Goal: Task Accomplishment & Management: Manage account settings

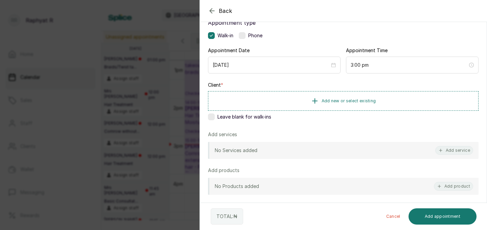
scroll to position [48, 0]
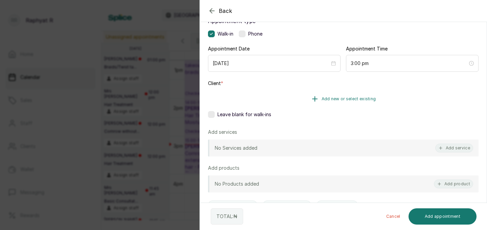
click at [354, 99] on span "Add new or select existing" at bounding box center [349, 98] width 54 height 5
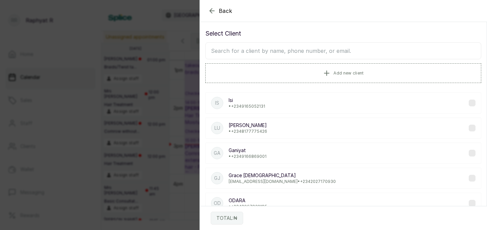
scroll to position [0, 0]
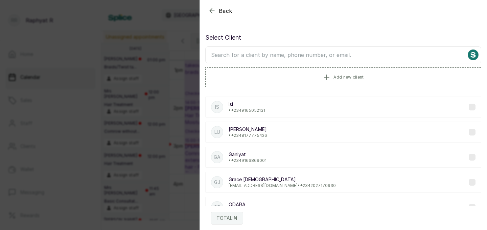
click at [284, 57] on input "text" at bounding box center [343, 54] width 276 height 17
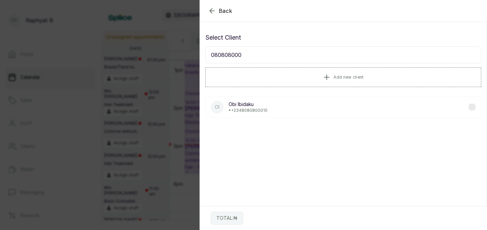
type input "080808000"
click at [271, 107] on div "OI Obi Ibidaku • +234 8080800010" at bounding box center [343, 106] width 276 height 21
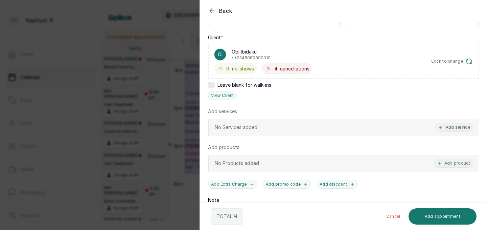
scroll to position [98, 0]
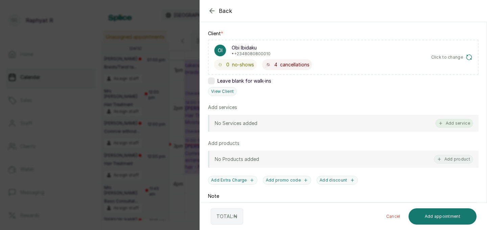
click at [446, 122] on button "Add service" at bounding box center [454, 123] width 38 height 9
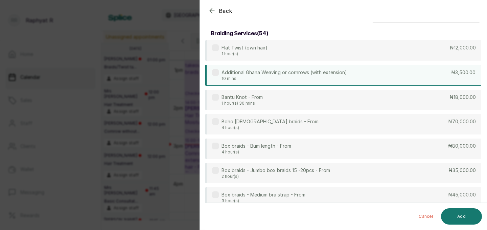
scroll to position [0, 0]
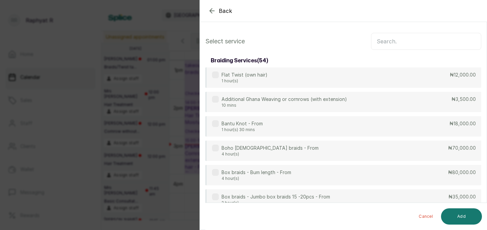
click at [379, 39] on input "text" at bounding box center [426, 41] width 110 height 17
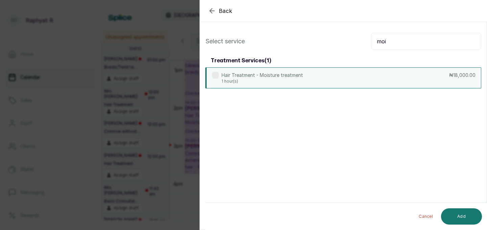
type input "moi"
click at [370, 80] on div "Hair Treatment - Moisture treatment 1 hour(s) ₦18,000.00" at bounding box center [343, 77] width 276 height 21
click at [465, 212] on button "Add" at bounding box center [461, 216] width 41 height 16
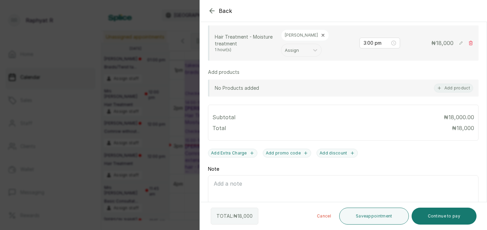
scroll to position [163, 0]
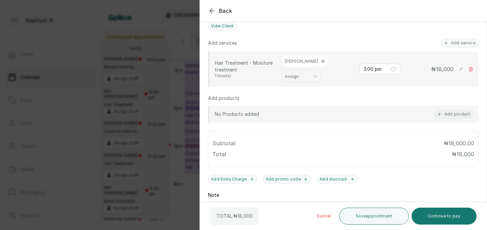
click at [451, 44] on div at bounding box center [419, 28] width 135 height 34
click at [447, 45] on icon "button" at bounding box center [446, 43] width 5 height 5
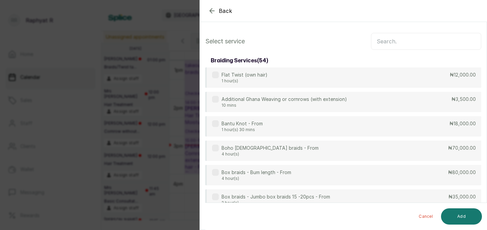
click at [383, 45] on input "text" at bounding box center [426, 41] width 110 height 17
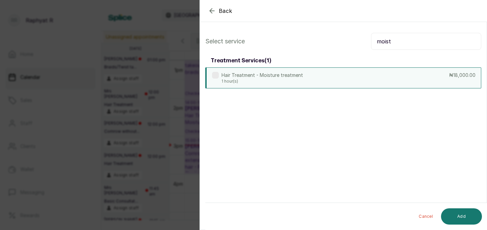
type input "moist"
click at [340, 79] on div "Hair Treatment - Moisture treatment 1 hour(s) ₦18,000.00" at bounding box center [343, 77] width 276 height 21
click at [449, 215] on button "Add" at bounding box center [461, 216] width 41 height 16
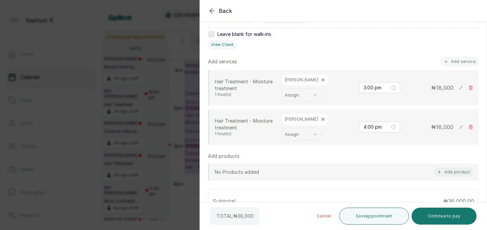
scroll to position [165, 0]
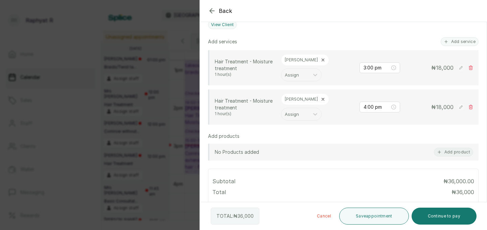
click at [321, 97] on icon at bounding box center [323, 99] width 5 height 5
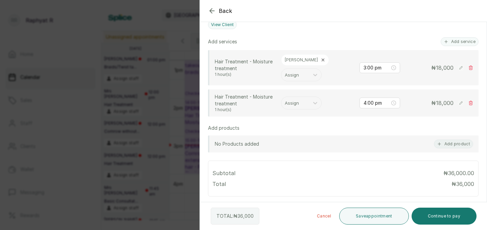
click at [301, 98] on div at bounding box center [295, 102] width 21 height 9
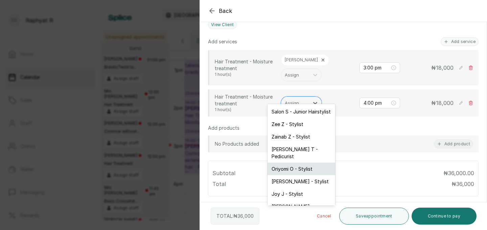
click at [304, 162] on div "Oriyomi O - Stylist" at bounding box center [302, 168] width 68 height 13
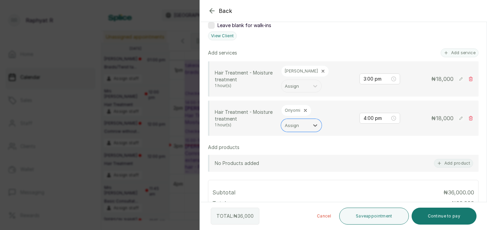
scroll to position [149, 0]
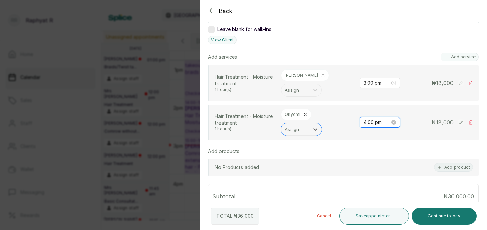
click at [374, 118] on input "4:00 pm" at bounding box center [377, 121] width 26 height 7
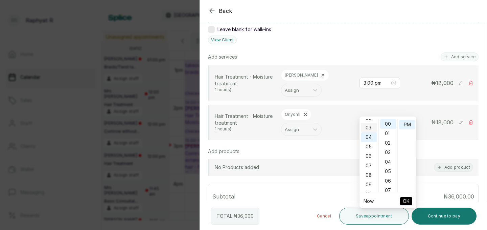
click at [369, 128] on div "03" at bounding box center [369, 127] width 16 height 9
type input "3:00 pm"
click at [411, 200] on button "OK" at bounding box center [406, 201] width 12 height 8
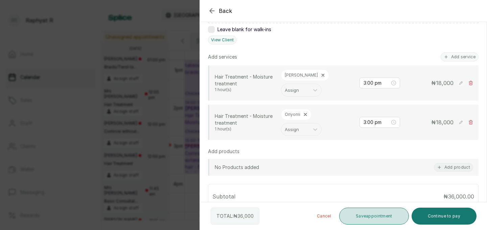
click at [387, 221] on button "Save appointment" at bounding box center [374, 215] width 70 height 17
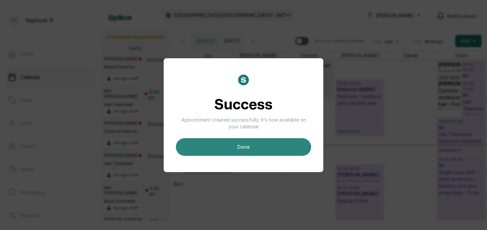
click at [250, 145] on button "done" at bounding box center [243, 147] width 135 height 18
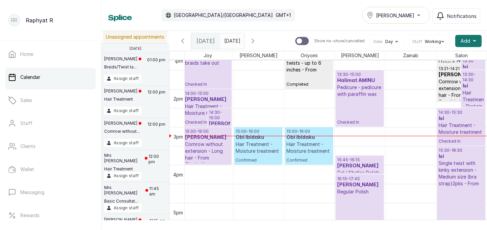
scroll to position [537, 53]
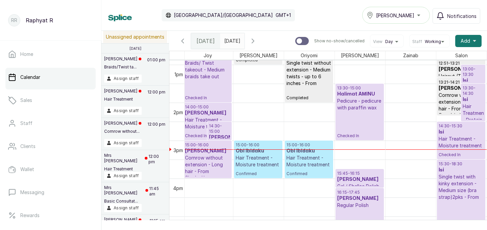
click at [275, 142] on p "15:00 - 16:00" at bounding box center [258, 144] width 45 height 5
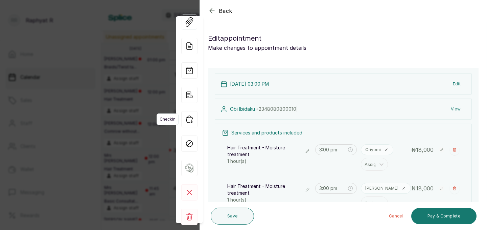
click at [187, 118] on icon "button" at bounding box center [189, 119] width 16 height 16
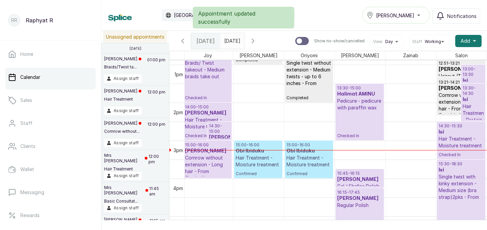
click at [189, 116] on h3 "[PERSON_NAME]" at bounding box center [207, 113] width 45 height 7
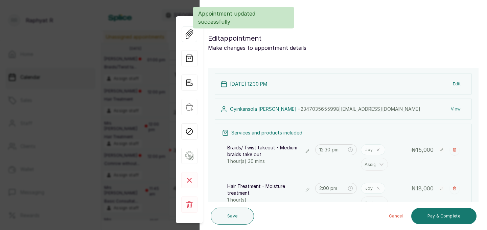
click at [106, 79] on div "Back Appointment Details Edit appointment Make changes to appointment details A…" at bounding box center [243, 115] width 487 height 230
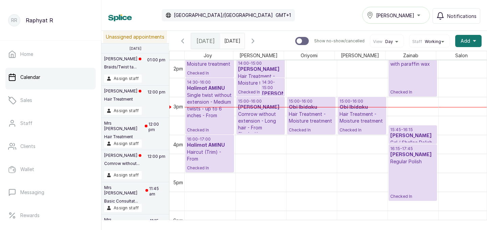
scroll to position [0, 0]
click at [357, 101] on p "15:00 - 16:00" at bounding box center [362, 100] width 45 height 5
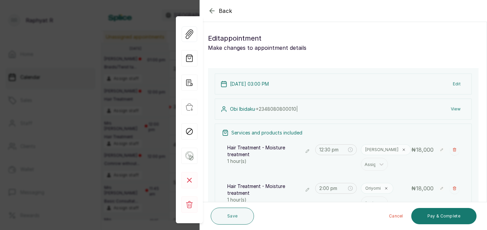
type input "3:00 pm"
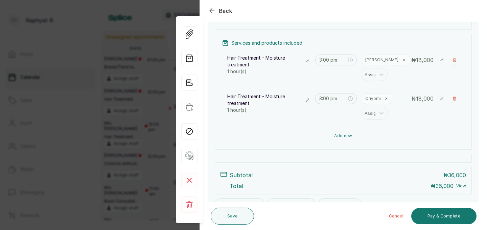
click at [353, 140] on button "Add new" at bounding box center [343, 136] width 243 height 16
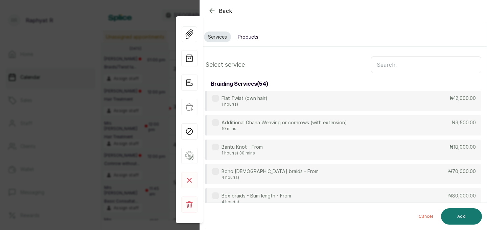
click at [379, 63] on input "text" at bounding box center [426, 64] width 110 height 17
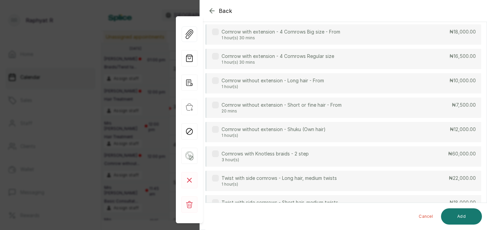
scroll to position [188, 0]
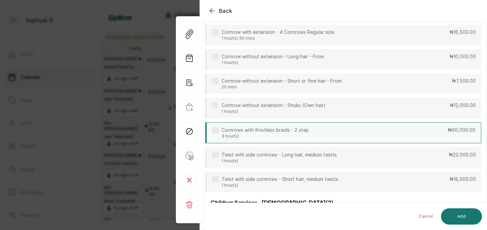
type input "corn"
click at [338, 138] on div "Cornrows with Knotless braids - 2 step 3 hour(s) ₦60,000.00" at bounding box center [343, 132] width 276 height 21
click at [451, 212] on button "Add" at bounding box center [461, 216] width 41 height 16
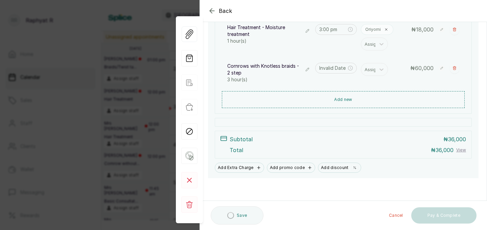
scroll to position [159, 0]
type input "4:00 pm"
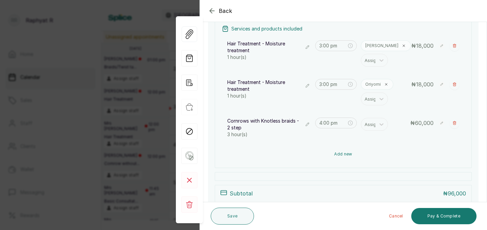
scroll to position [92, 0]
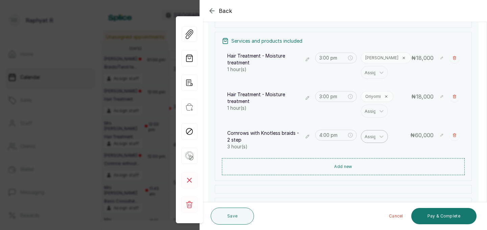
click at [368, 137] on div at bounding box center [372, 136] width 14 height 9
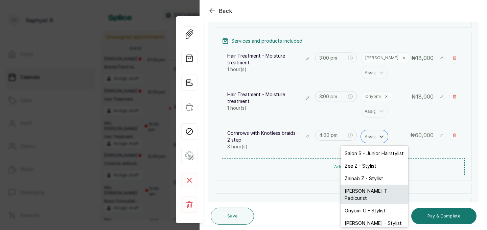
scroll to position [34, 0]
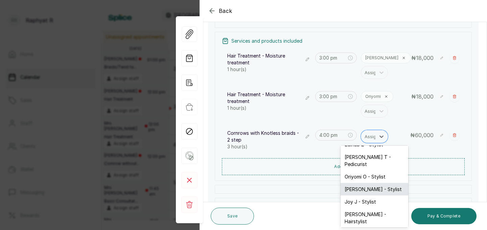
click at [358, 183] on div "Maria M - Stylist" at bounding box center [375, 189] width 68 height 13
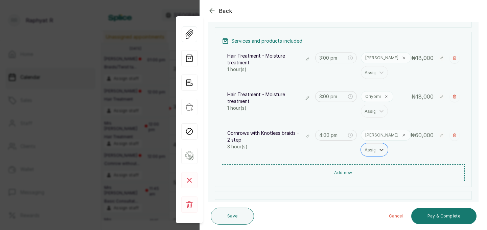
scroll to position [0, 0]
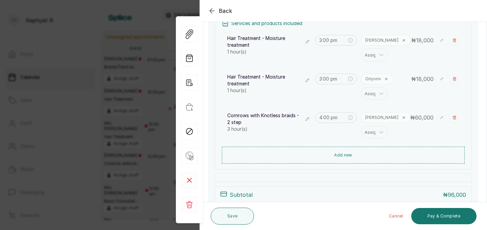
click at [390, 148] on button "Add new" at bounding box center [343, 154] width 243 height 17
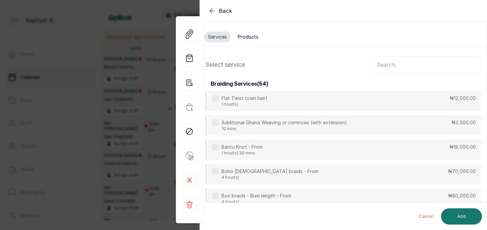
click at [388, 69] on input "text" at bounding box center [426, 64] width 110 height 17
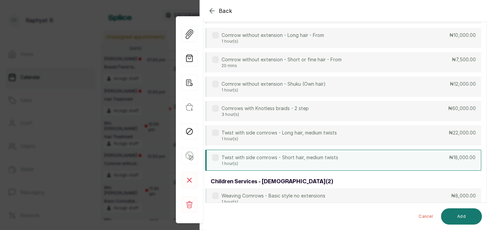
scroll to position [208, 0]
type input "corn"
click at [358, 114] on div "Cornrows with Knotless braids - 2 step 3 hour(s) ₦60,000.00" at bounding box center [343, 112] width 276 height 20
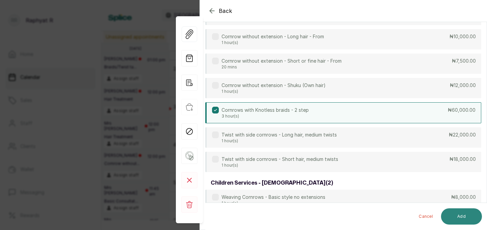
click at [472, 215] on button "Add" at bounding box center [461, 216] width 41 height 16
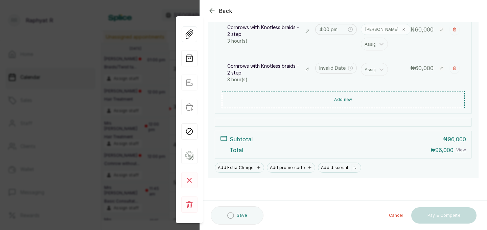
scroll to position [197, 0]
type input "7:00 pm"
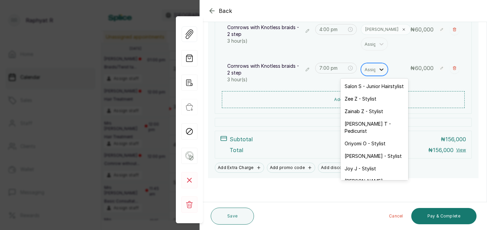
click at [378, 70] on icon at bounding box center [381, 69] width 7 height 7
click at [374, 137] on div "Oriyomi O - Stylist" at bounding box center [375, 143] width 68 height 13
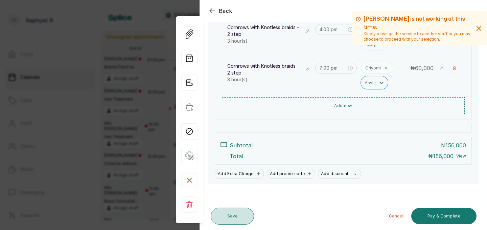
click at [240, 210] on button "Save" at bounding box center [232, 215] width 43 height 17
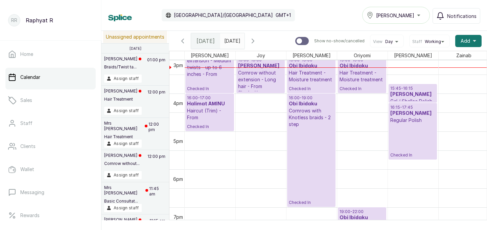
scroll to position [590, 0]
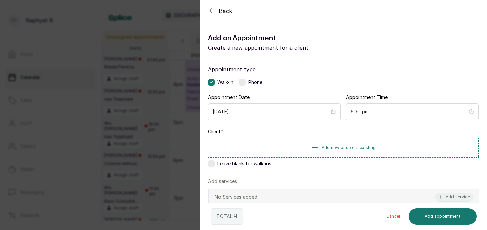
click at [213, 12] on icon "button" at bounding box center [212, 11] width 8 height 8
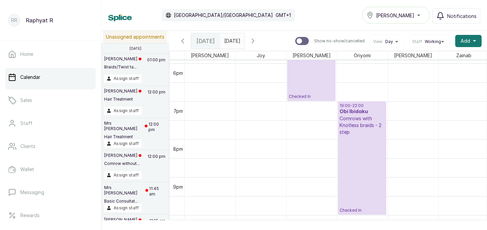
click at [359, 107] on p "19:00 - 22:00" at bounding box center [362, 105] width 45 height 5
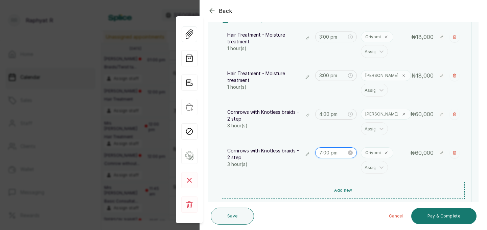
click at [322, 151] on input "7:00 pm" at bounding box center [333, 152] width 28 height 7
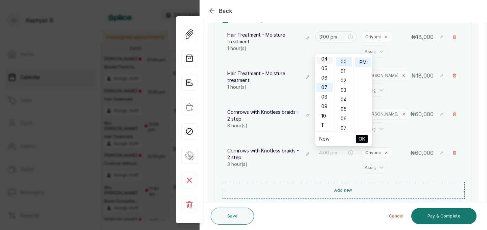
click at [322, 59] on div "04" at bounding box center [325, 58] width 16 height 9
type input "4:00 pm"
click at [358, 140] on button "OK" at bounding box center [362, 139] width 12 height 8
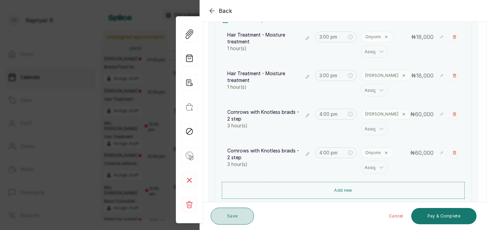
click at [244, 214] on button "Save" at bounding box center [232, 215] width 43 height 17
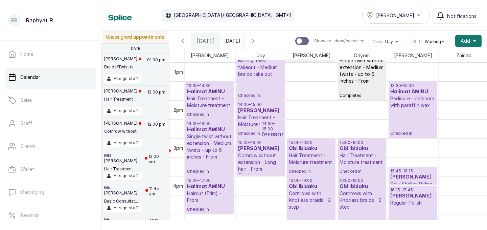
click at [218, 89] on h3 "Halimat AMINU" at bounding box center [209, 91] width 45 height 7
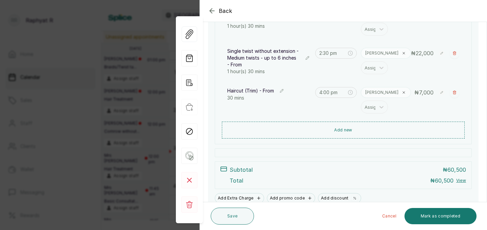
click at [212, 8] on icon "button" at bounding box center [212, 10] width 4 height 4
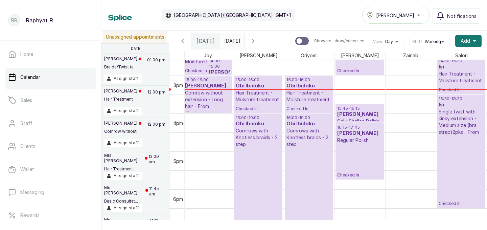
scroll to position [554, 18]
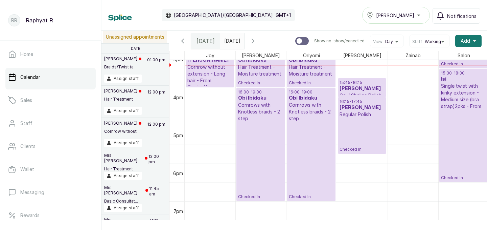
click at [261, 93] on p "16:00 - 19:00" at bounding box center [260, 91] width 45 height 5
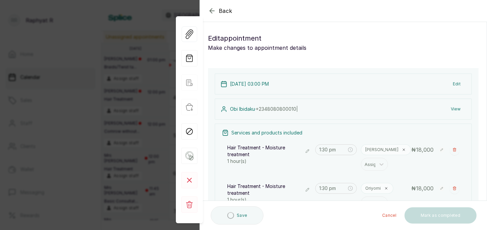
type input "3:00 pm"
type input "4:00 pm"
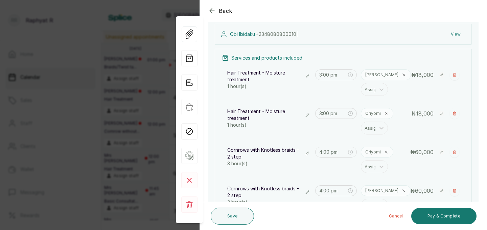
scroll to position [151, 0]
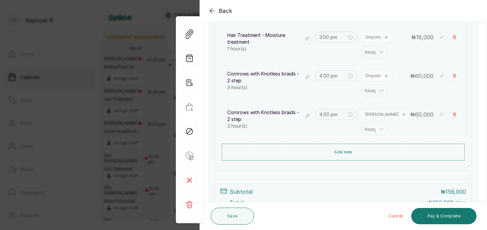
click at [441, 75] on rect at bounding box center [441, 75] width 5 height 5
click at [443, 75] on input "60,000" at bounding box center [431, 75] width 28 height 11
type input "6"
type input "70,000"
click at [431, 90] on rect at bounding box center [430, 89] width 6 height 6
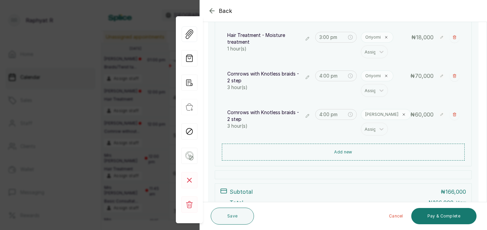
click at [444, 115] on rect at bounding box center [441, 114] width 5 height 5
type input "6"
type input "70,000"
click at [431, 127] on rect at bounding box center [430, 127] width 6 height 6
click at [238, 217] on button "Save" at bounding box center [232, 215] width 43 height 17
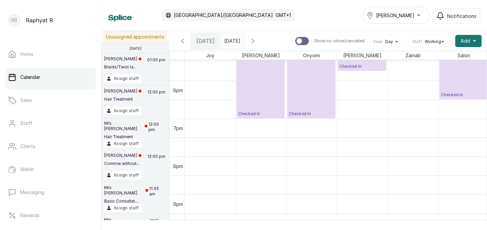
scroll to position [644, 0]
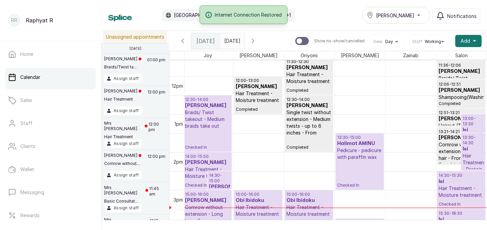
click at [210, 141] on div "12:30 - 14:00 Oyinkansola Samuel Braids/ Twist takeout - Medium braids take out…" at bounding box center [207, 123] width 45 height 53
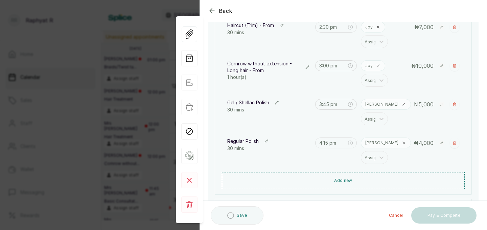
scroll to position [245, 0]
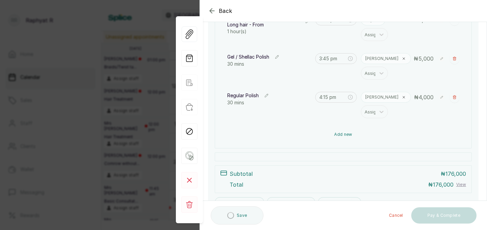
click at [313, 138] on button "Add new" at bounding box center [343, 134] width 243 height 16
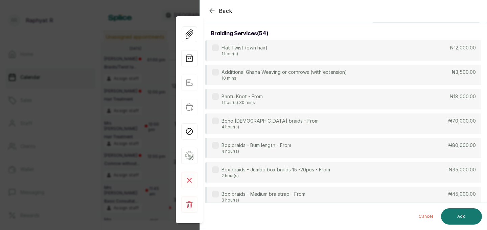
scroll to position [0, 0]
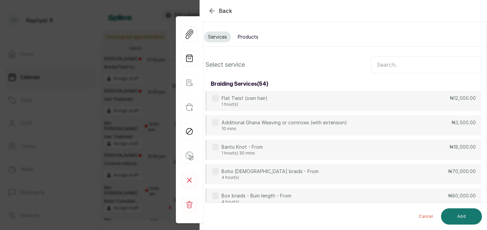
click at [377, 67] on input "text" at bounding box center [426, 64] width 110 height 17
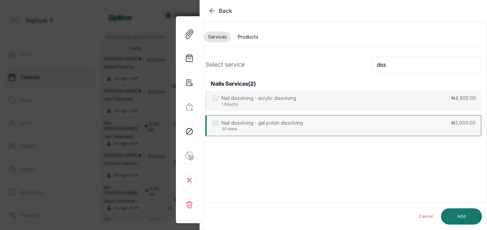
type input "diss"
click at [304, 121] on div "Nail dissolving - gel polish dissolving 30 mins ₦3,000.00" at bounding box center [343, 125] width 276 height 21
click at [462, 214] on button "Add" at bounding box center [461, 216] width 41 height 16
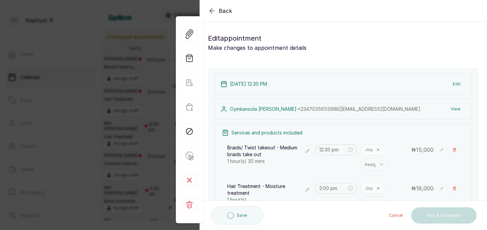
type input "5:45 pm"
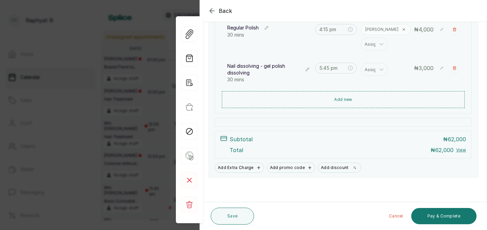
scroll to position [313, 0]
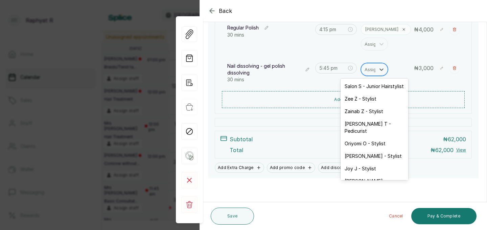
click at [372, 69] on div at bounding box center [372, 69] width 14 height 9
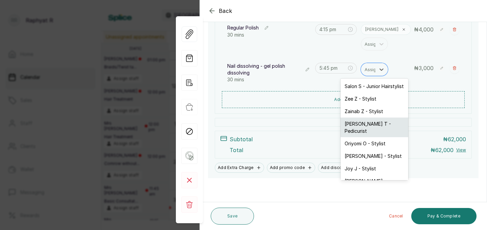
click at [368, 126] on div "Tope T - Pedicurist" at bounding box center [375, 127] width 68 height 20
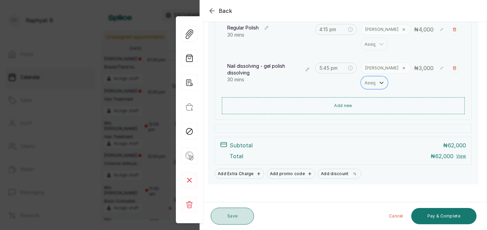
click at [228, 218] on button "Save" at bounding box center [232, 215] width 43 height 17
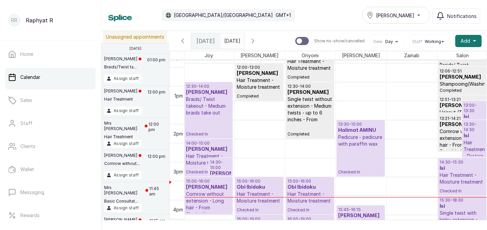
scroll to position [452, 0]
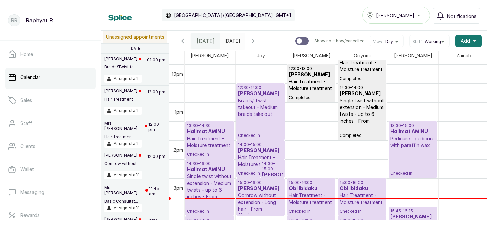
click at [193, 126] on p "13:30 - 14:30" at bounding box center [209, 125] width 45 height 5
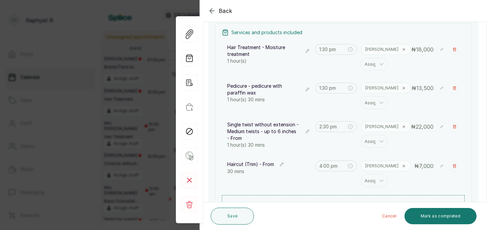
scroll to position [0, 0]
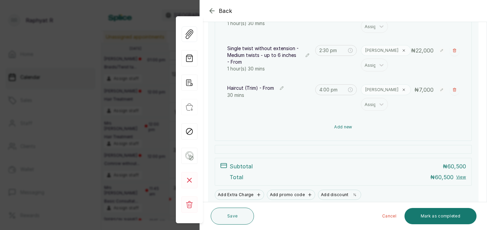
click at [322, 124] on button "Add new" at bounding box center [343, 127] width 243 height 16
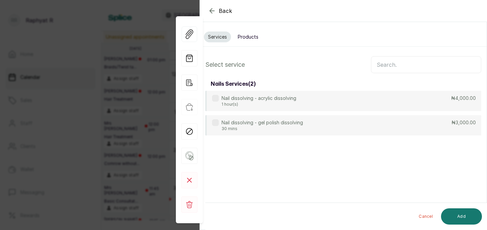
click at [254, 31] on button "Products" at bounding box center [248, 36] width 29 height 11
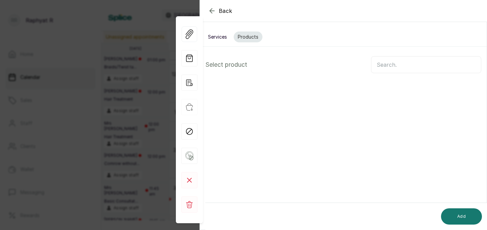
click at [255, 34] on button "Products" at bounding box center [248, 36] width 29 height 11
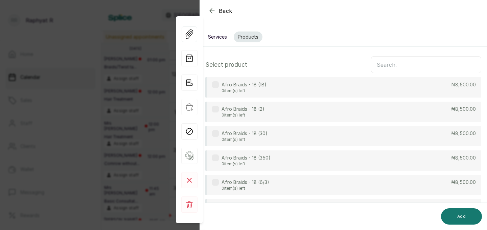
click at [434, 70] on input "text" at bounding box center [426, 64] width 110 height 17
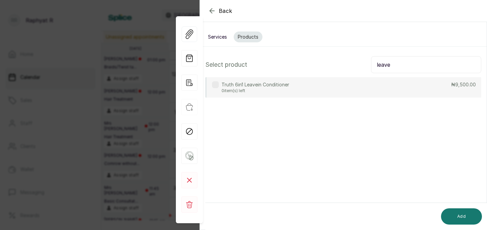
type input "leave"
click at [347, 86] on div "Truth 6in1 Leavein Conditioner 0 item(s) left ₦9,500.00" at bounding box center [343, 87] width 276 height 20
click at [466, 179] on section "Back Appointment Details Services Products Select product leave Truth 6in1 Leav…" at bounding box center [343, 115] width 287 height 230
click at [460, 212] on button "Add" at bounding box center [461, 216] width 41 height 16
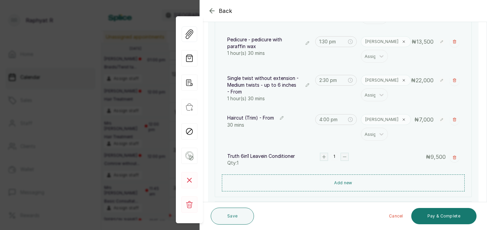
scroll to position [174, 0]
click at [324, 158] on rect "button" at bounding box center [324, 156] width 7 height 7
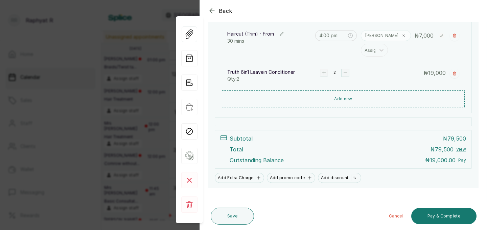
scroll to position [256, 0]
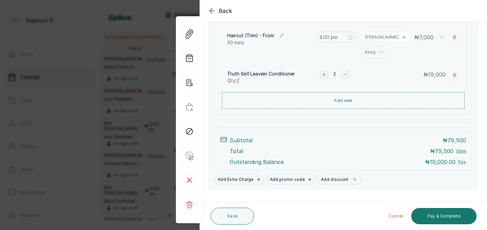
click at [452, 75] on button "Show no-show/cancelled" at bounding box center [454, 74] width 9 height 9
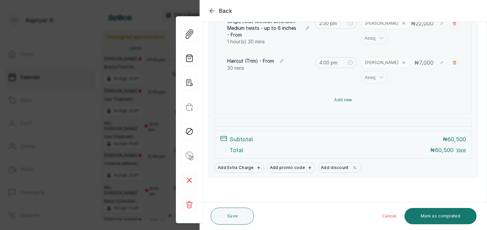
scroll to position [230, 0]
click at [354, 99] on button "Add new" at bounding box center [343, 100] width 243 height 16
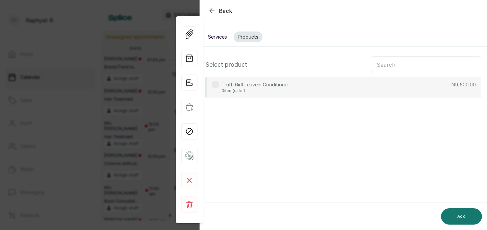
scroll to position [0, 0]
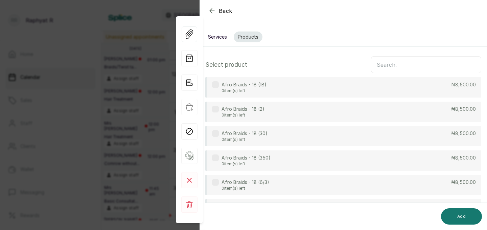
click at [312, 78] on div "Afro Braids - 18 (1B) 0 item(s) left ₦8,500.00" at bounding box center [343, 87] width 276 height 20
click at [376, 63] on input "text" at bounding box center [426, 64] width 110 height 17
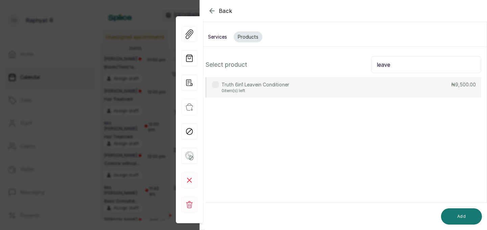
type input "leave"
click at [317, 87] on div "Truth 6in1 Leavein Conditioner 0 item(s) left ₦9,500.00" at bounding box center [343, 87] width 276 height 20
click at [461, 222] on button "Add" at bounding box center [461, 216] width 41 height 16
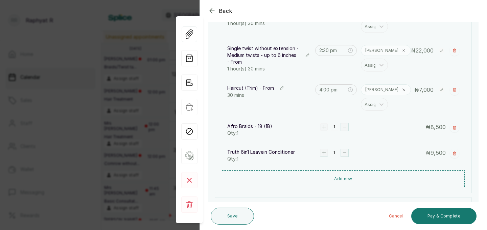
scroll to position [206, 0]
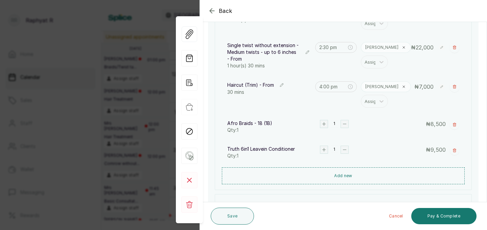
click at [456, 124] on icon "button" at bounding box center [454, 124] width 3 height 3
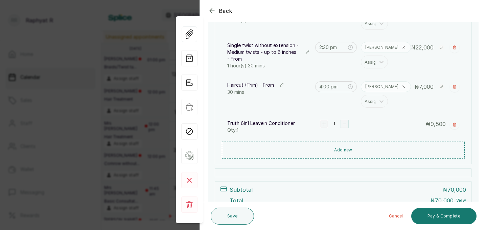
click at [323, 123] on rect "button" at bounding box center [324, 123] width 7 height 7
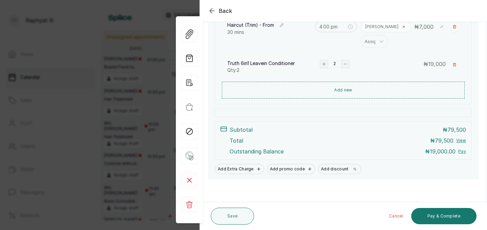
scroll to position [268, 0]
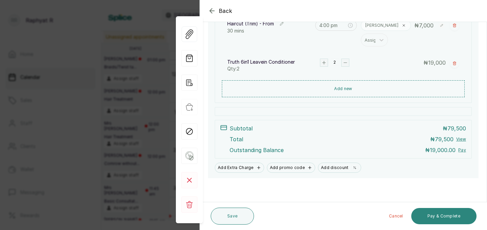
click at [427, 218] on button "Pay & Complete" at bounding box center [443, 216] width 65 height 16
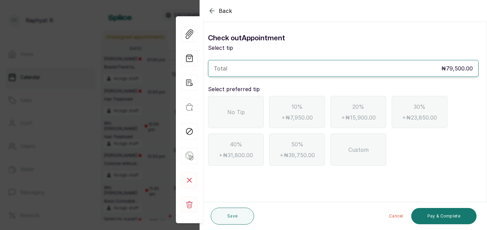
click at [234, 111] on span "No Tip" at bounding box center [236, 112] width 18 height 8
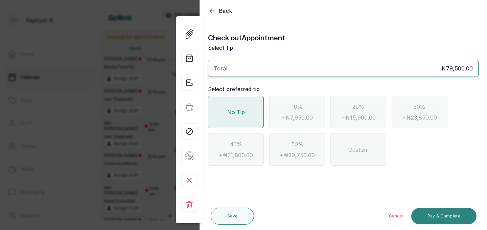
click at [443, 214] on button "Pay & Complete" at bounding box center [443, 216] width 65 height 16
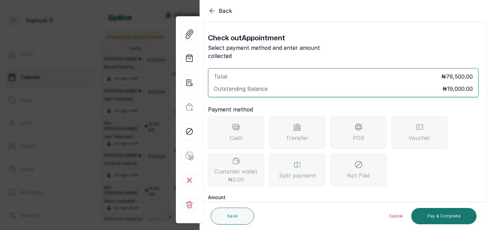
click at [362, 123] on icon at bounding box center [358, 127] width 8 height 8
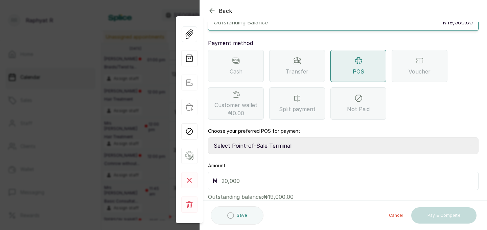
scroll to position [75, 0]
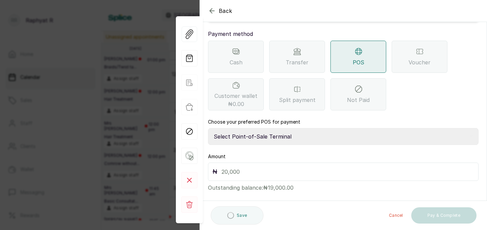
click at [279, 128] on select "Select Point-of-Sale Terminal Traction Providus Bank" at bounding box center [343, 136] width 271 height 17
select select "b1594abb-eea2-48ba-bf5f-ff0754569b84"
click at [252, 167] on input "text" at bounding box center [348, 171] width 253 height 9
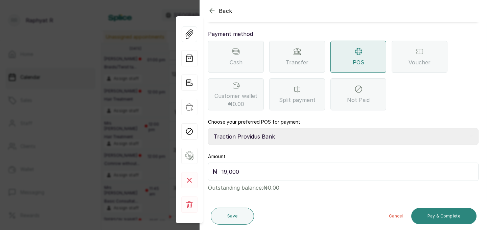
type input "19,000"
click at [452, 219] on button "Pay & Complete" at bounding box center [443, 216] width 65 height 16
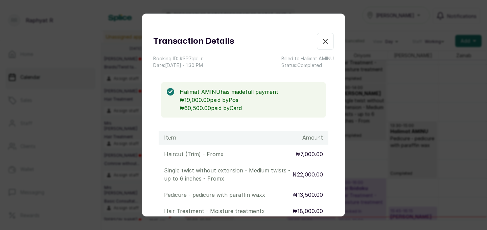
click at [326, 44] on icon "button" at bounding box center [325, 41] width 8 height 8
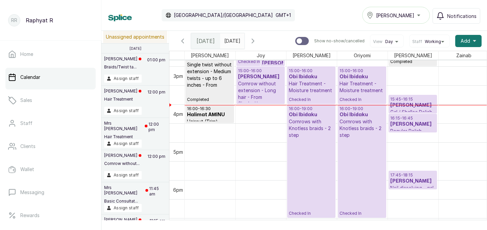
scroll to position [565, 0]
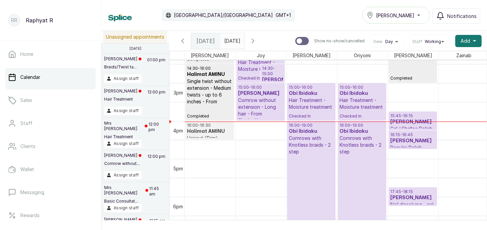
drag, startPoint x: 209, startPoint y: 138, endPoint x: 210, endPoint y: 145, distance: 7.8
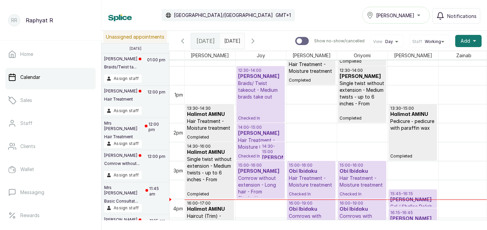
scroll to position [479, 0]
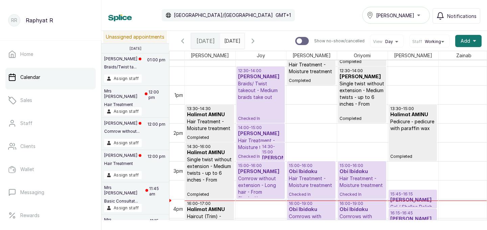
click at [249, 75] on h3 "[PERSON_NAME]" at bounding box center [260, 76] width 45 height 7
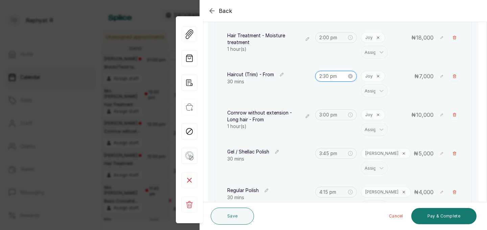
click at [327, 72] on input "2:30 pm" at bounding box center [333, 75] width 28 height 7
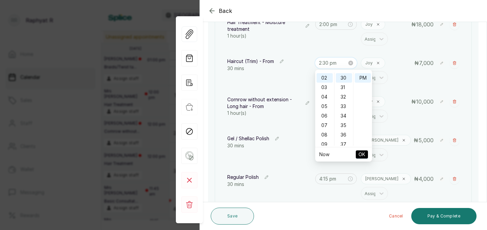
click at [331, 63] on input "2:30 pm" at bounding box center [333, 62] width 28 height 7
click at [325, 88] on div "03" at bounding box center [325, 87] width 16 height 9
type input "3:00 pm"
click at [348, 74] on div "00" at bounding box center [344, 76] width 16 height 9
click at [366, 152] on button "OK" at bounding box center [362, 154] width 12 height 8
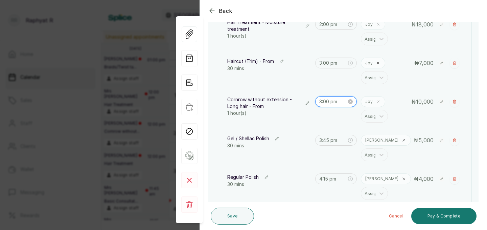
click at [330, 104] on input "3:00 pm" at bounding box center [333, 101] width 28 height 7
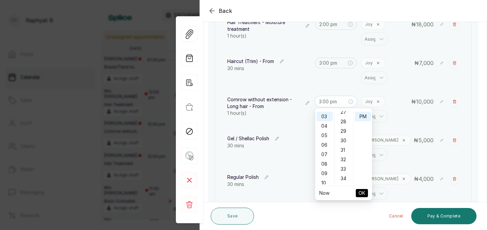
scroll to position [262, 0]
click at [344, 146] on div "31" at bounding box center [344, 146] width 16 height 9
type input "3:31 pm"
click at [360, 194] on span "OK" at bounding box center [362, 192] width 7 height 13
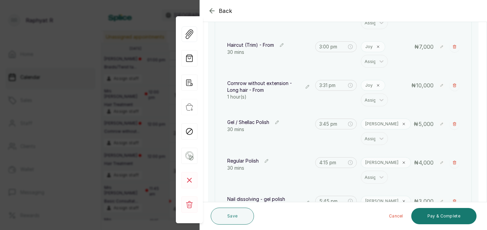
scroll to position [171, 0]
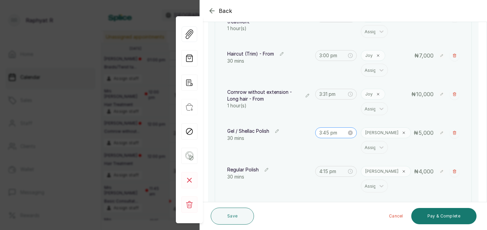
click at [329, 137] on div "3:45 pm" at bounding box center [336, 132] width 42 height 11
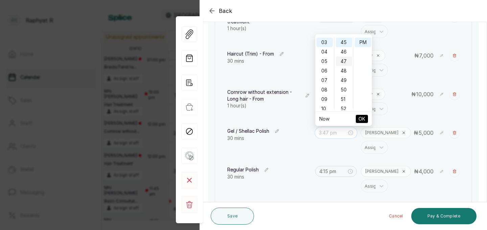
scroll to position [0, 0]
click at [346, 41] on div "00" at bounding box center [344, 41] width 16 height 9
type input "3:00 pm"
click at [367, 117] on button "OK" at bounding box center [362, 119] width 12 height 8
type input "3:00 pm"
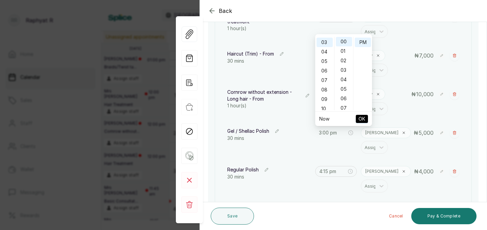
type input "3:31 pm"
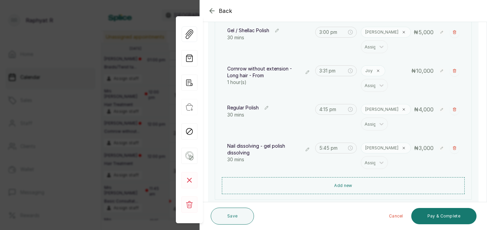
scroll to position [233, 0]
click at [325, 111] on input "4:15 pm" at bounding box center [333, 109] width 28 height 7
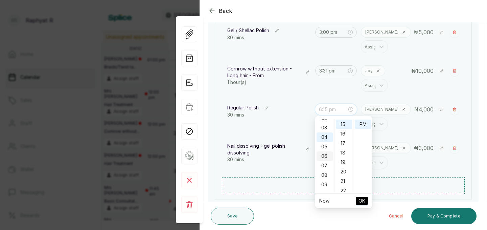
scroll to position [26, 0]
click at [323, 126] on div "03" at bounding box center [325, 125] width 16 height 9
click at [343, 138] on div "31" at bounding box center [344, 135] width 16 height 9
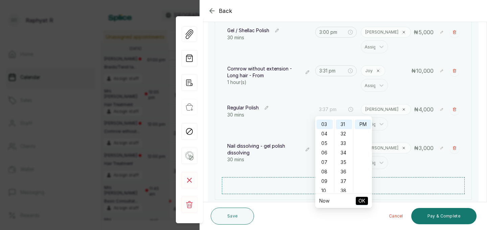
type input "3:31 pm"
click at [363, 201] on span "OK" at bounding box center [362, 200] width 7 height 13
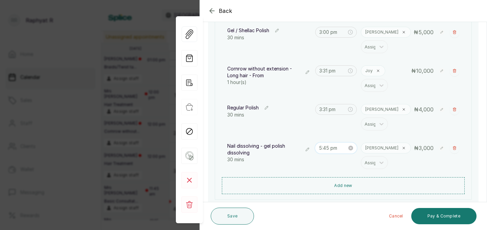
click at [330, 150] on input "5:45 pm" at bounding box center [333, 147] width 28 height 7
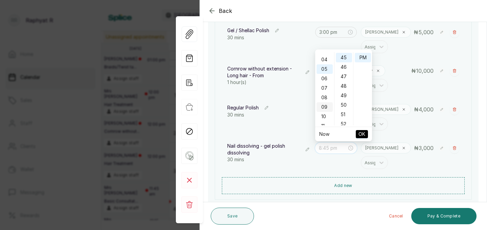
scroll to position [35, 0]
click at [326, 61] on div "04" at bounding box center [325, 59] width 16 height 9
click at [344, 76] on div "02" at bounding box center [344, 75] width 16 height 9
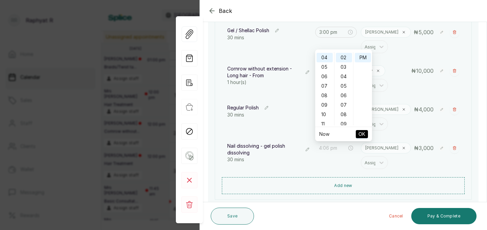
type input "4:02 pm"
click at [359, 133] on span "OK" at bounding box center [362, 134] width 7 height 13
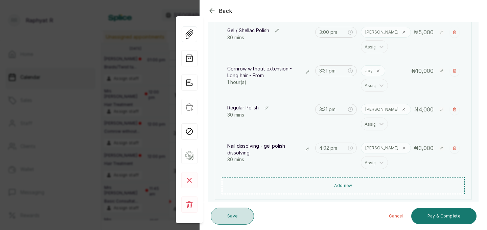
click at [237, 221] on button "Save" at bounding box center [232, 215] width 43 height 17
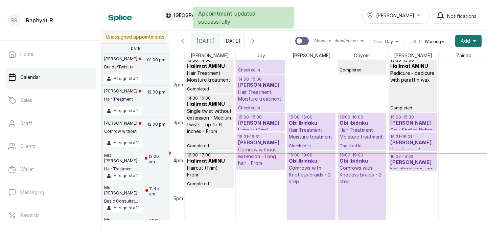
scroll to position [531, 0]
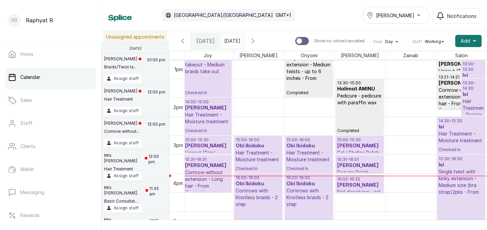
click at [468, 122] on p "14:30 - 15:30" at bounding box center [461, 120] width 45 height 5
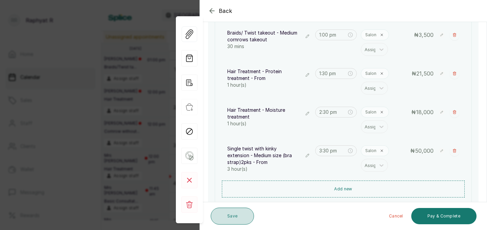
click at [242, 216] on button "Save" at bounding box center [232, 215] width 43 height 17
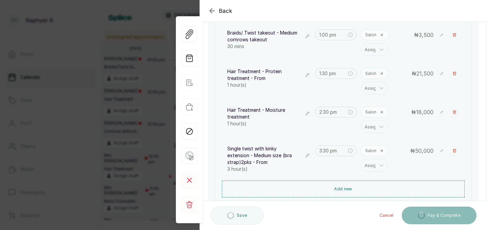
click at [211, 16] on div "Back" at bounding box center [443, 11] width 487 height 22
click at [211, 9] on icon "button" at bounding box center [212, 11] width 8 height 8
click at [143, 33] on p "Unassigned appointments" at bounding box center [135, 37] width 64 height 12
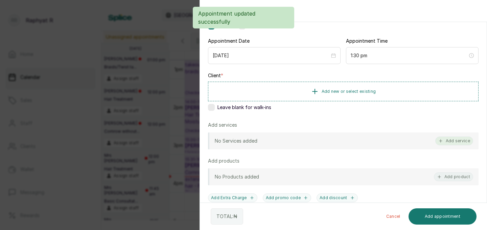
click at [447, 141] on button "Add service" at bounding box center [454, 140] width 38 height 9
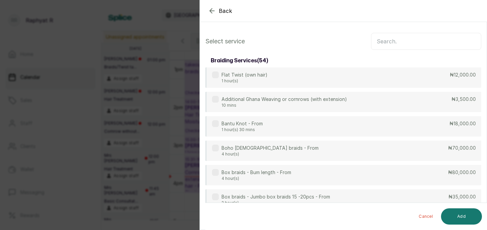
click at [425, 41] on input "text" at bounding box center [426, 41] width 110 height 17
type input "single"
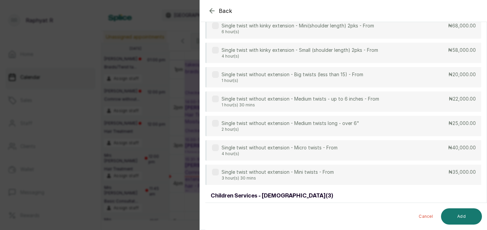
scroll to position [196, 0]
click at [173, 71] on div "Back Add Appointment Select service single braiding services ( 13 ) Faux Locs (…" at bounding box center [243, 115] width 487 height 230
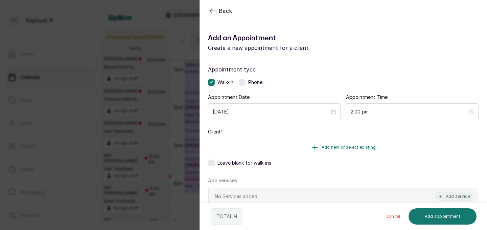
click at [332, 147] on span "Add new or select existing" at bounding box center [349, 146] width 54 height 5
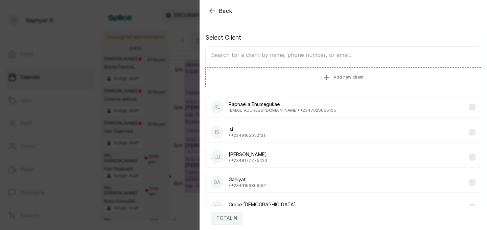
click at [213, 11] on icon "button" at bounding box center [212, 10] width 4 height 4
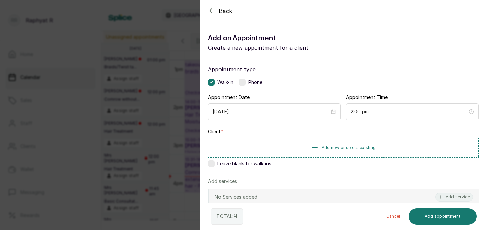
click at [210, 9] on icon "button" at bounding box center [212, 11] width 8 height 8
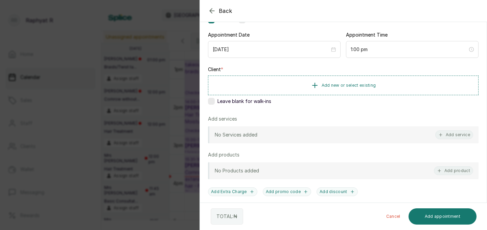
scroll to position [77, 0]
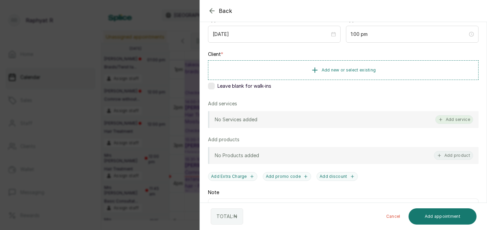
click at [462, 118] on button "Add service" at bounding box center [454, 119] width 38 height 9
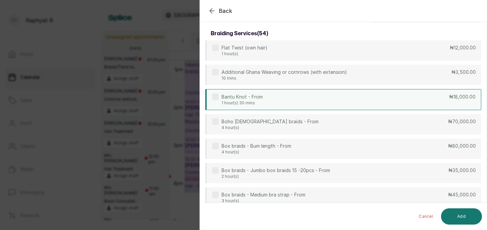
scroll to position [0, 0]
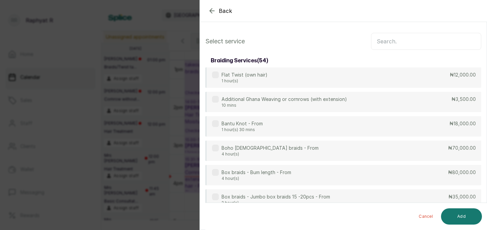
click at [435, 41] on input "text" at bounding box center [426, 41] width 110 height 17
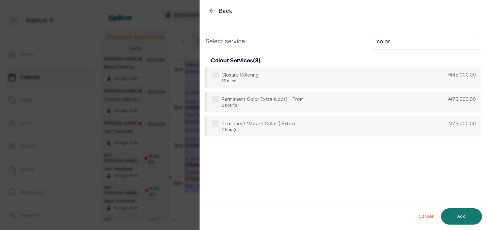
type input "color"
click at [211, 9] on icon "button" at bounding box center [212, 10] width 4 height 4
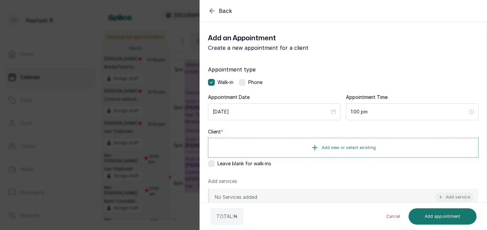
click at [213, 10] on icon "button" at bounding box center [212, 11] width 8 height 8
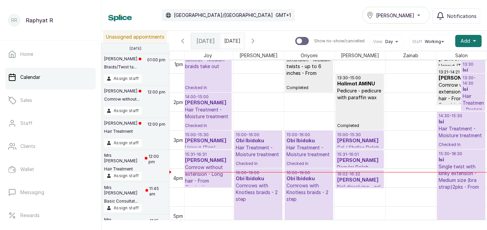
scroll to position [500, 0]
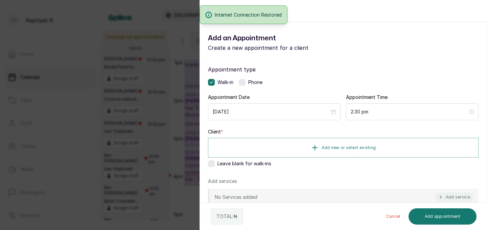
click at [115, 67] on div "Back Add Appointment Add an Appointment Create a new appointment for a client A…" at bounding box center [243, 115] width 487 height 230
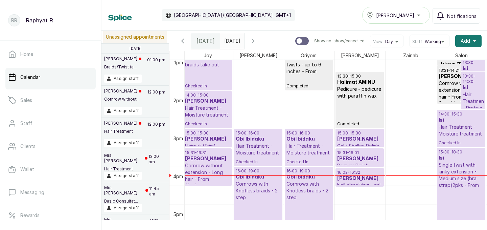
click at [194, 68] on p "Braids/ Twist takeout - Medium braids take out" at bounding box center [207, 58] width 45 height 20
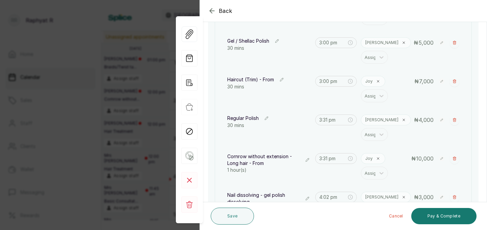
scroll to position [183, 0]
click at [456, 82] on icon "button" at bounding box center [455, 82] width 4 height 4
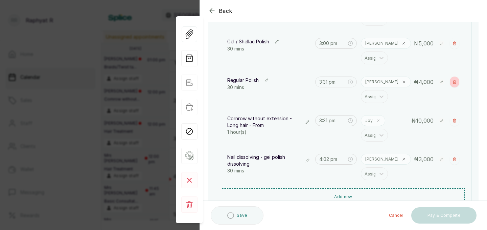
type input "3:31 pm"
type input "4:02 pm"
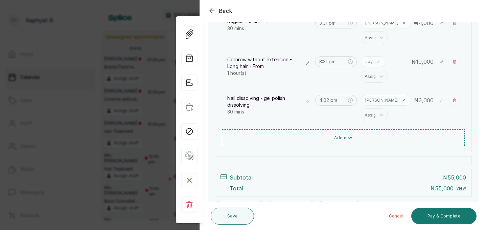
scroll to position [254, 0]
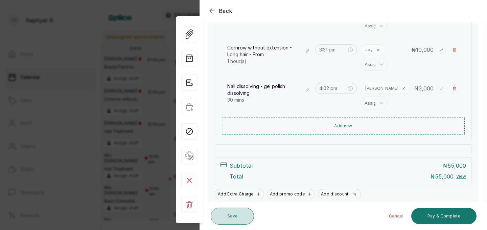
click at [232, 213] on button "Save" at bounding box center [232, 215] width 43 height 17
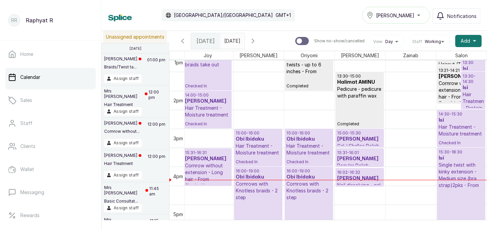
click at [474, 67] on h3 "Isi" at bounding box center [473, 68] width 21 height 7
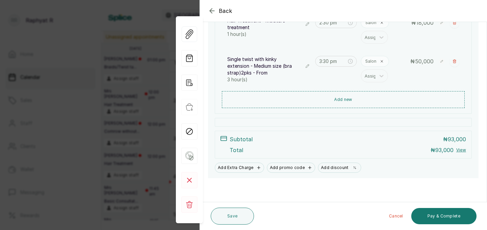
scroll to position [203, 0]
click at [435, 211] on button "Pay & Complete" at bounding box center [443, 216] width 65 height 16
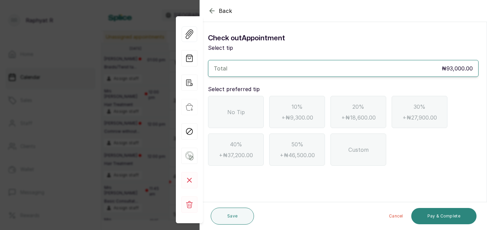
scroll to position [0, 0]
click at [248, 113] on div "No Tip" at bounding box center [236, 112] width 56 height 32
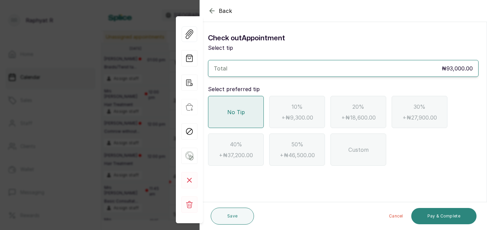
click at [438, 210] on button "Pay & Complete" at bounding box center [443, 216] width 65 height 16
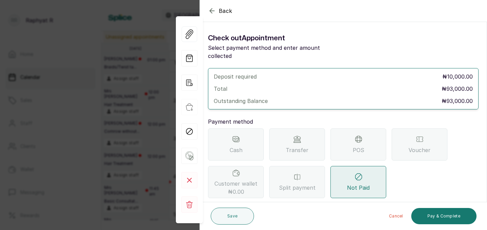
scroll to position [6, 0]
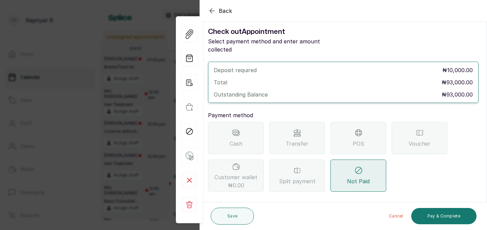
click at [359, 131] on icon at bounding box center [358, 132] width 6 height 3
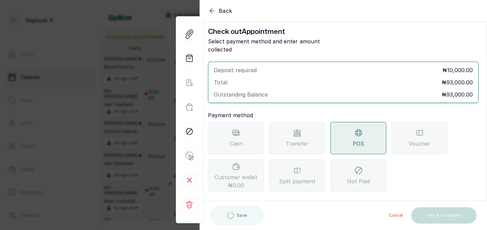
click at [283, 129] on div "Transfer" at bounding box center [297, 138] width 56 height 32
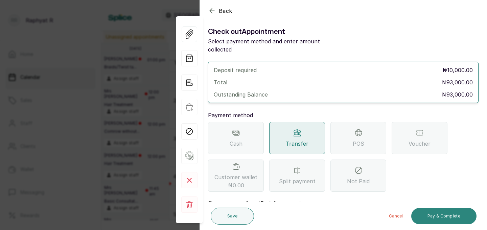
click at [459, 219] on button "Pay & Complete" at bounding box center [443, 216] width 65 height 16
click at [429, 211] on button "Pay & Complete" at bounding box center [443, 216] width 65 height 16
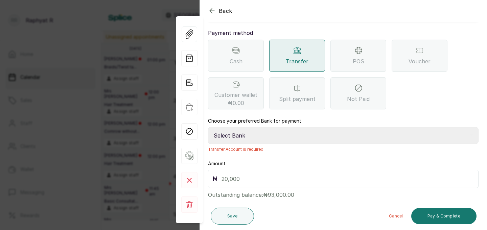
scroll to position [96, 0]
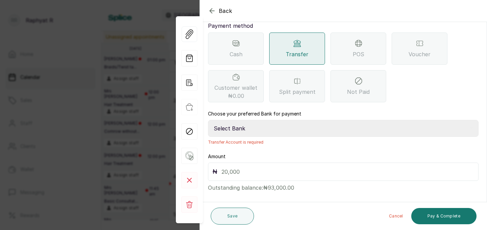
click at [278, 120] on select "Select Bank TRACTION(TRACTION) Providus Bank TASALAHQ HAIR AND BEAUTY Guaranty …" at bounding box center [343, 128] width 271 height 17
select select "d2e8ea74-1b1f-42b2-81f9-dacd6e382dd2"
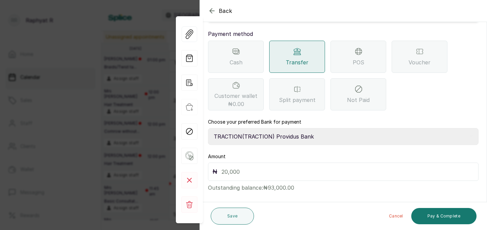
click at [261, 167] on input "text" at bounding box center [348, 171] width 253 height 9
type input "93,000"
click at [431, 214] on button "Pay & Complete" at bounding box center [443, 216] width 65 height 16
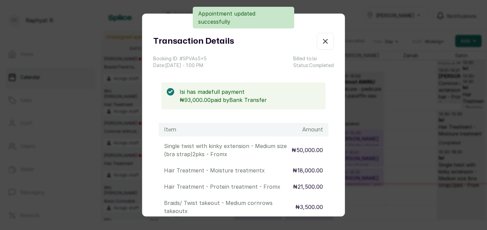
click at [324, 40] on icon "button" at bounding box center [325, 41] width 8 height 8
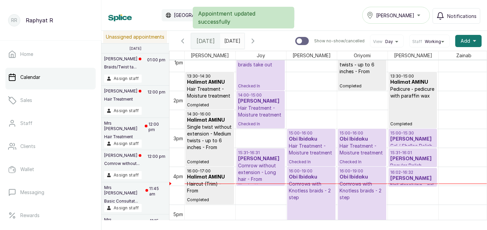
scroll to position [0, 0]
click at [263, 81] on div "12:30 - 14:00 Oyinkansola Samuel Braids/ Twist takeout - Medium braids take out…" at bounding box center [260, 62] width 45 height 53
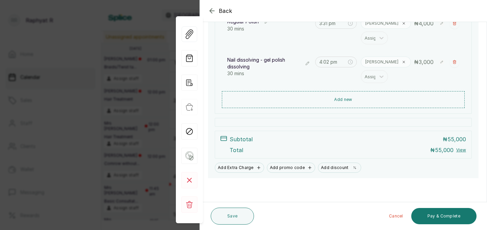
scroll to position [280, 0]
click at [433, 214] on button "Pay & Complete" at bounding box center [443, 216] width 65 height 16
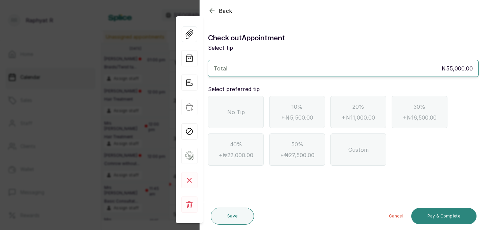
scroll to position [0, 0]
click at [246, 107] on div "No Tip" at bounding box center [236, 112] width 56 height 32
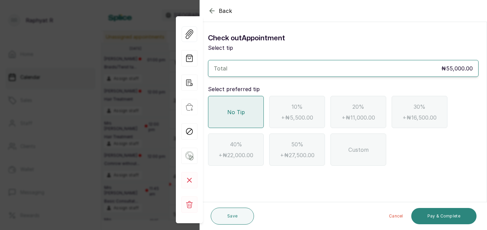
click at [433, 217] on button "Pay & Complete" at bounding box center [443, 216] width 65 height 16
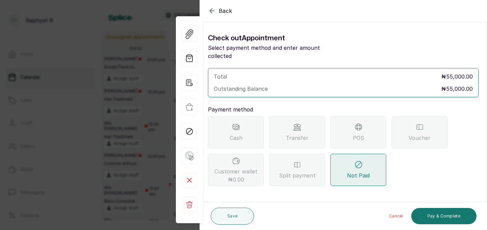
click at [358, 134] on span "POS" at bounding box center [358, 138] width 11 height 8
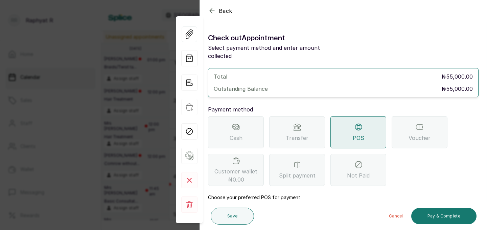
scroll to position [75, 0]
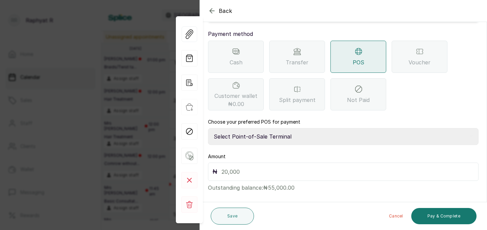
click at [277, 128] on select "Select Point-of-Sale Terminal Traction Providus Bank" at bounding box center [343, 136] width 271 height 17
select select "b1594abb-eea2-48ba-bf5f-ff0754569b84"
click at [257, 167] on input "text" at bounding box center [348, 171] width 253 height 9
type input "55,000"
click at [456, 216] on button "Pay & Complete" at bounding box center [443, 216] width 65 height 16
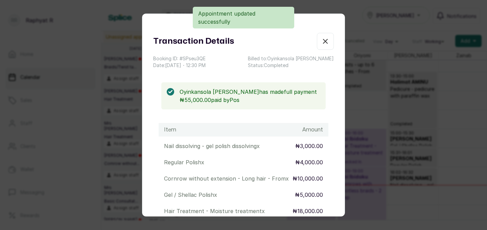
scroll to position [228, 0]
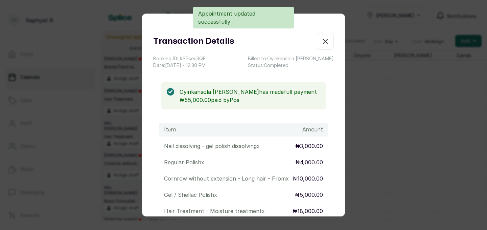
click at [328, 41] on icon "button" at bounding box center [325, 41] width 8 height 8
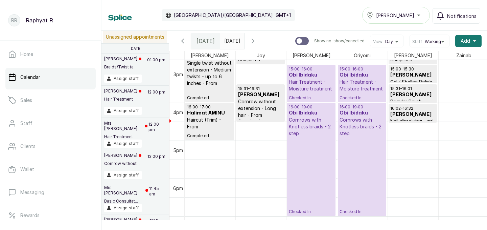
scroll to position [564, 0]
click at [309, 68] on p "15:00 - 16:00" at bounding box center [311, 68] width 45 height 5
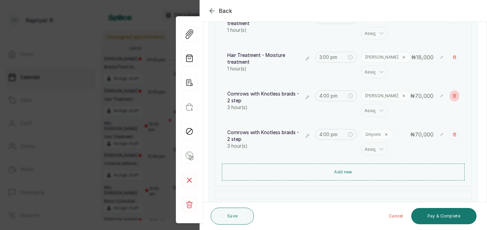
click at [456, 94] on icon "button" at bounding box center [455, 96] width 4 height 4
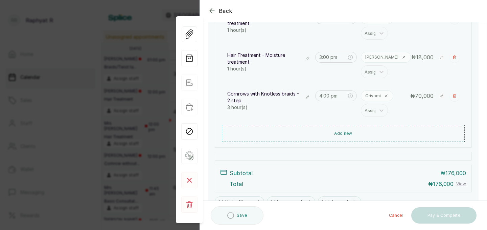
click at [454, 94] on icon "button" at bounding box center [455, 96] width 4 height 4
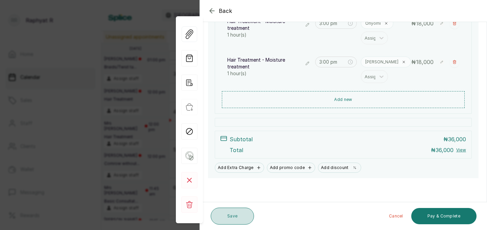
click at [241, 214] on button "Save" at bounding box center [232, 215] width 43 height 17
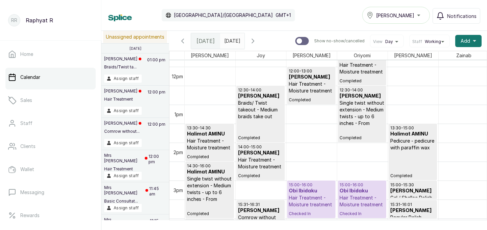
click at [257, 41] on icon "button" at bounding box center [253, 41] width 8 height 8
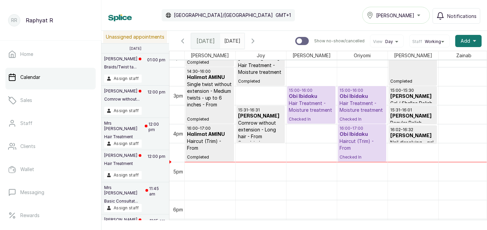
click at [365, 92] on p "15:00 - 16:00" at bounding box center [362, 90] width 45 height 5
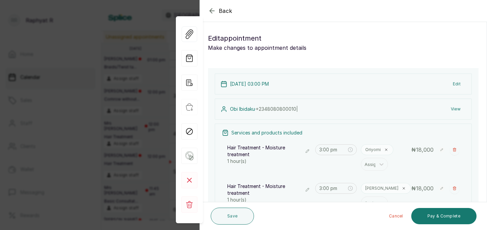
scroll to position [165, 0]
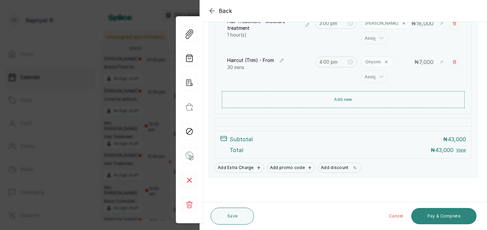
click at [428, 215] on button "Pay & Complete" at bounding box center [443, 216] width 65 height 16
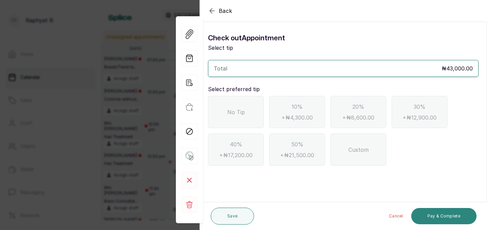
scroll to position [0, 0]
click at [246, 107] on div "No Tip" at bounding box center [236, 112] width 56 height 32
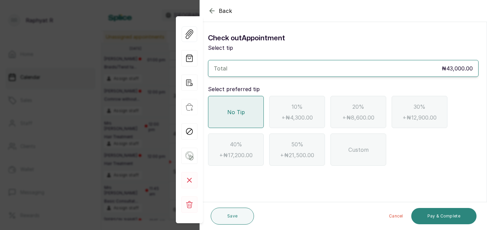
click at [422, 216] on button "Pay & Complete" at bounding box center [443, 216] width 65 height 16
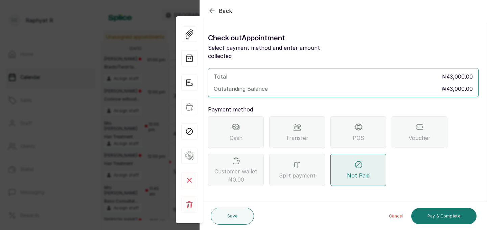
click at [305, 121] on div "Transfer" at bounding box center [297, 132] width 56 height 32
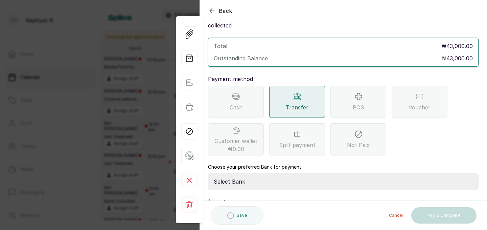
scroll to position [75, 0]
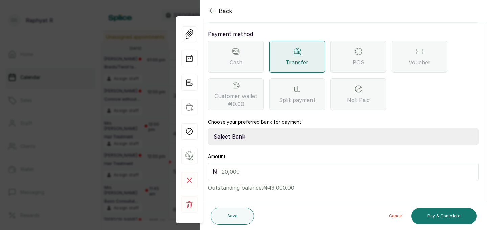
click at [244, 132] on select "Select Bank TRACTION(TRACTION) Providus Bank TASALAHQ HAIR AND BEAUTY Guaranty …" at bounding box center [343, 136] width 271 height 17
select select "d2e8ea74-1b1f-42b2-81f9-dacd6e382dd2"
click at [250, 167] on input "text" at bounding box center [348, 171] width 253 height 9
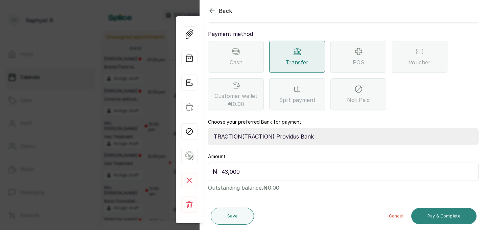
type input "43,000"
click at [422, 215] on button "Pay & Complete" at bounding box center [443, 216] width 65 height 16
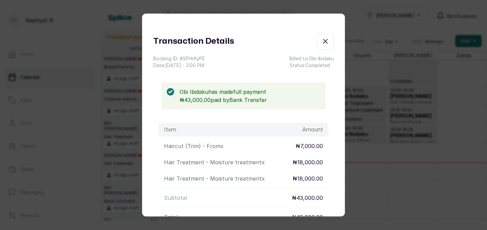
click at [327, 44] on icon "button" at bounding box center [325, 41] width 8 height 8
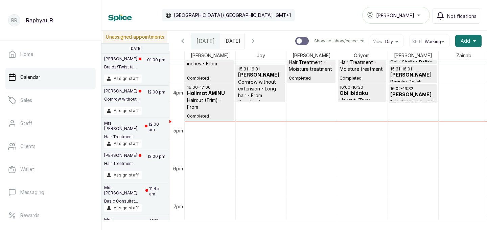
scroll to position [564, 0]
